Goal: Task Accomplishment & Management: Use online tool/utility

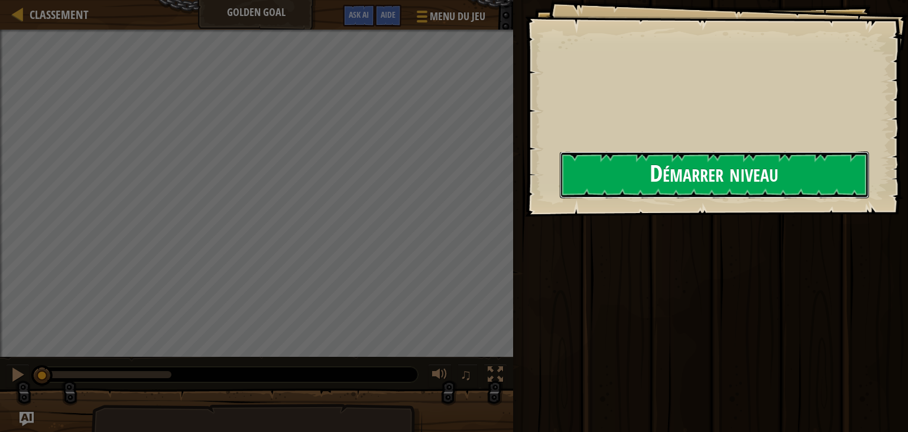
click at [560, 198] on button "Démarrer niveau" at bounding box center [714, 174] width 309 height 47
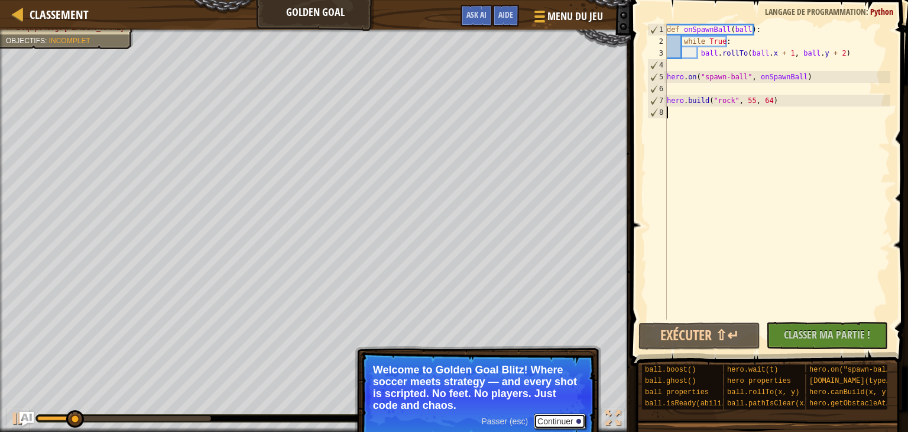
click at [563, 416] on button "Continuer" at bounding box center [560, 420] width 52 height 15
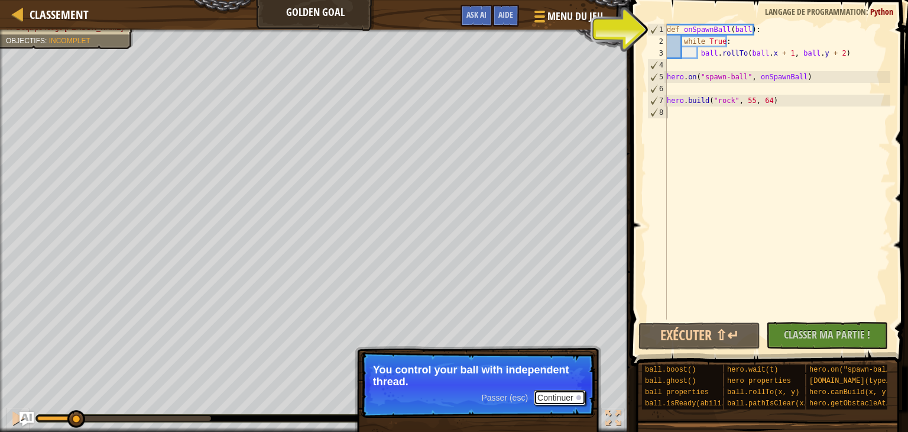
click at [560, 400] on button "Continuer" at bounding box center [560, 397] width 52 height 15
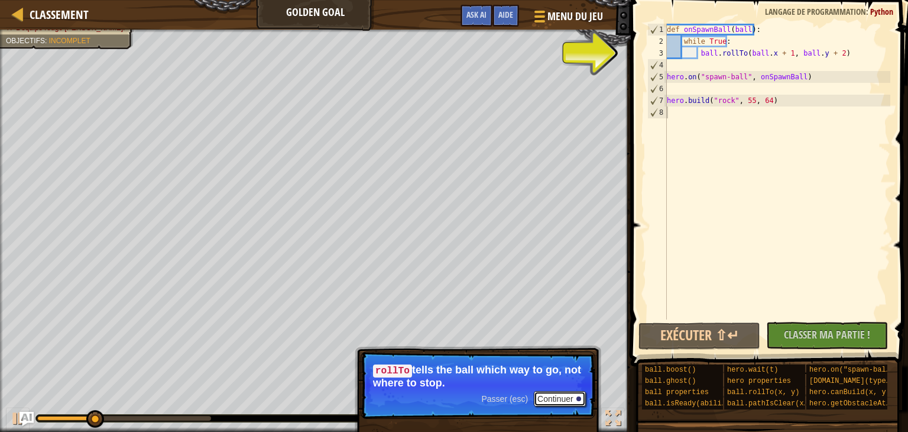
click at [568, 391] on button "Continuer" at bounding box center [560, 398] width 52 height 15
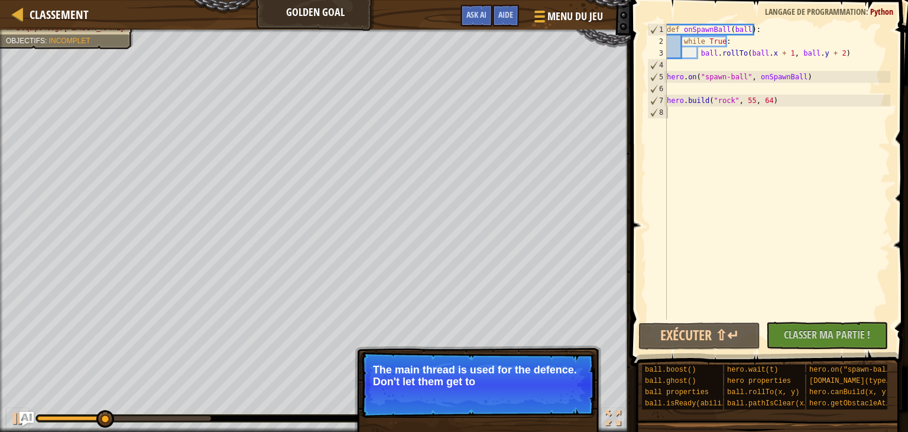
click at [575, 397] on p "Passer (esc) Continuer The main thread is used for the defence. Don't let them …" at bounding box center [478, 384] width 235 height 66
click at [0, 0] on button "Continuer" at bounding box center [0, 0] width 0 height 0
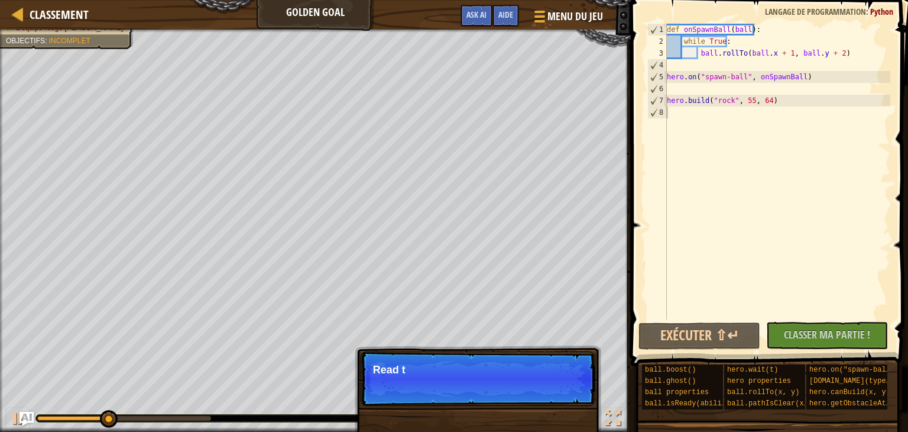
click at [575, 397] on p "Passer (esc) Continuer Read t" at bounding box center [478, 378] width 235 height 54
click at [575, 397] on p "Passer (esc) Continuer Read the hin" at bounding box center [478, 378] width 235 height 54
click at [575, 397] on p "Passer (esc) Continuer Read the hints/ doc" at bounding box center [478, 378] width 235 height 54
click at [575, 397] on p "Passer (esc) Continuer Read the hints/ documentati" at bounding box center [478, 378] width 235 height 54
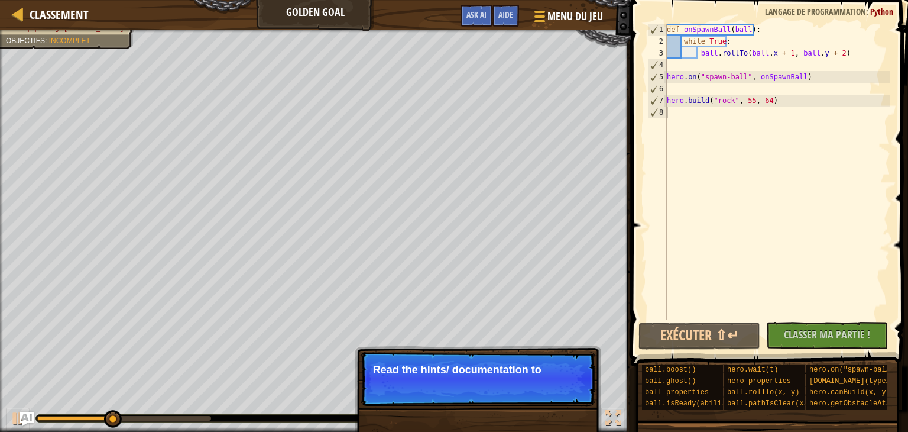
click at [575, 397] on p "Passer (esc) Continuer Read the hints/ documentation to" at bounding box center [478, 378] width 235 height 54
click at [575, 397] on p "Passer (esc) Continuer Read the hints/ documentation to learn m" at bounding box center [478, 378] width 235 height 54
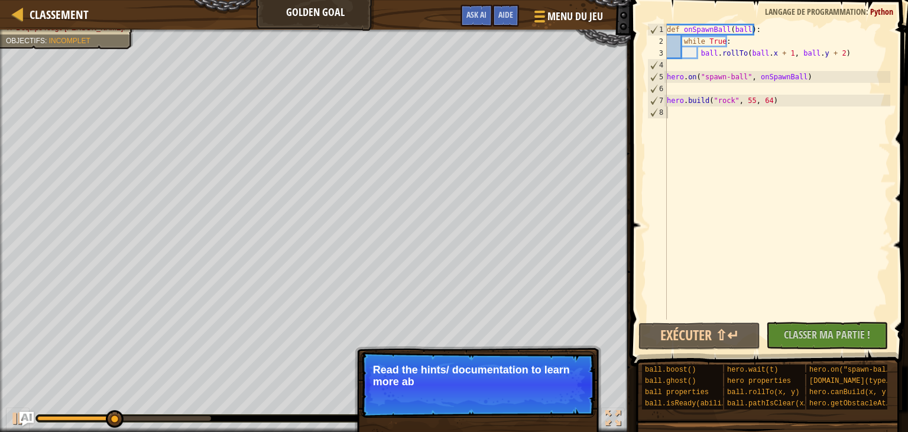
click at [575, 397] on p "Passer (esc) Continuer Read the hints/ documentation to learn more ab" at bounding box center [478, 384] width 235 height 66
click at [575, 397] on p "Passer (esc) Continuer Read the hints/ documentation to learn more about the" at bounding box center [478, 384] width 235 height 66
click at [0, 0] on button "Continuer" at bounding box center [0, 0] width 0 height 0
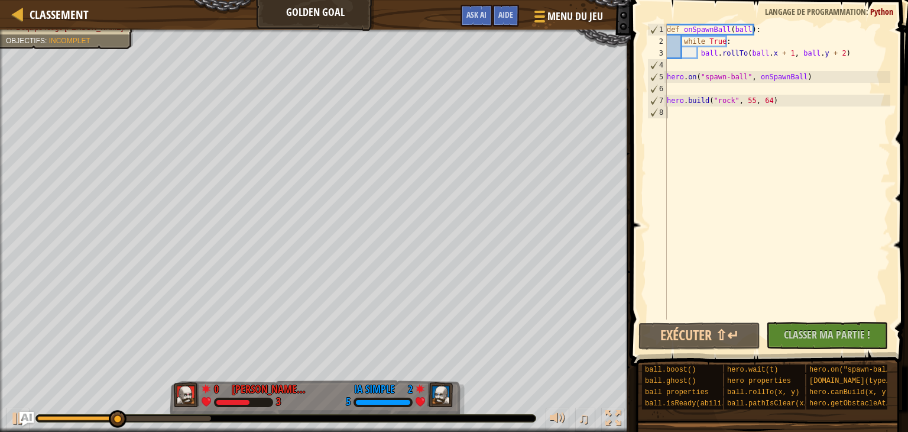
click at [575, 397] on div "L'équipe rouge [PERSON_NAME]. Objectifs : Incomplet 0 [PERSON_NAME] didouni 1 3…" at bounding box center [454, 231] width 908 height 402
click at [575, 397] on div "♫" at bounding box center [315, 414] width 631 height 35
click at [506, 223] on div "L'équipe rouge [PERSON_NAME]. Objectifs : Incomplet 0 [PERSON_NAME] didouni 1 3…" at bounding box center [454, 231] width 908 height 402
